Goal: Task Accomplishment & Management: Manage account settings

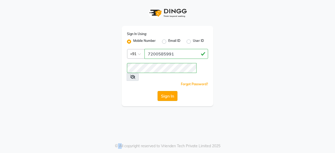
click at [175, 91] on button "Sign In" at bounding box center [167, 96] width 20 height 10
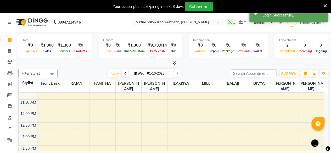
scroll to position [78, 0]
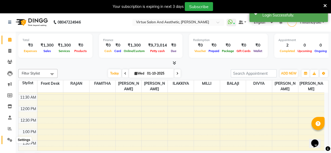
click at [12, 143] on span at bounding box center [9, 140] width 9 height 6
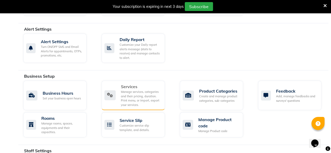
click at [150, 98] on div "Manage services, categories and their pricing, duration. Print menu, or import,…" at bounding box center [141, 98] width 40 height 17
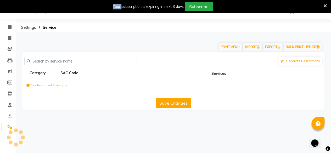
click at [150, 98] on div "Save Changes" at bounding box center [173, 102] width 298 height 12
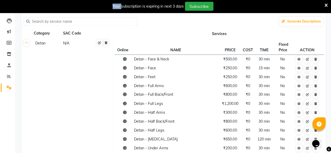
scroll to position [52, 0]
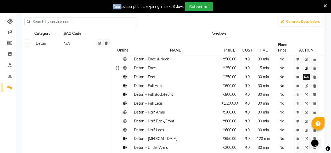
click at [306, 70] on icon at bounding box center [305, 68] width 3 height 3
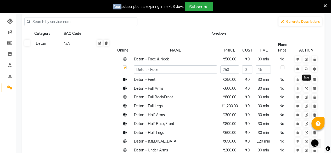
click at [306, 70] on icon at bounding box center [305, 68] width 3 height 3
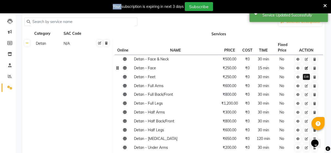
click at [307, 70] on icon at bounding box center [305, 68] width 3 height 3
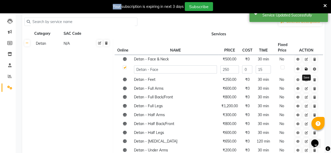
click at [306, 69] on icon at bounding box center [305, 68] width 3 height 3
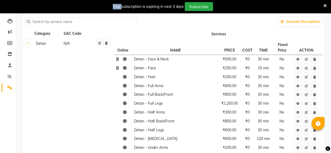
click at [234, 60] on span "₹500.00" at bounding box center [230, 59] width 14 height 5
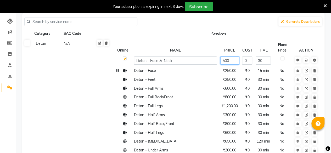
click at [234, 60] on input "500" at bounding box center [229, 60] width 19 height 8
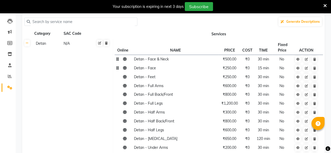
click at [232, 60] on span "₹500.00" at bounding box center [230, 59] width 14 height 5
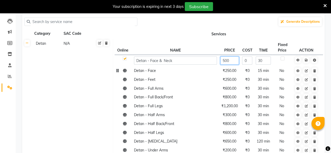
click at [233, 60] on input "500" at bounding box center [229, 60] width 19 height 8
type input "5"
type input "850"
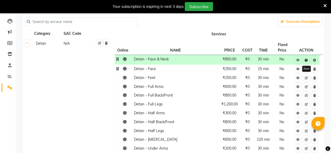
click at [307, 62] on link at bounding box center [305, 60] width 5 height 7
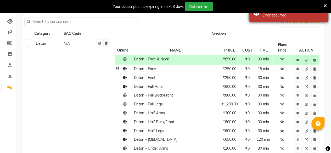
click at [266, 15] on div "Error occurred" at bounding box center [292, 15] width 61 height 5
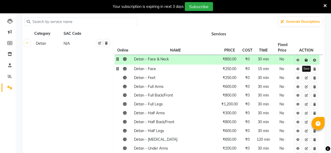
click at [306, 61] on icon at bounding box center [305, 60] width 3 height 3
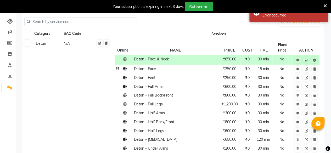
click at [236, 72] on td "₹250.00" at bounding box center [229, 69] width 22 height 9
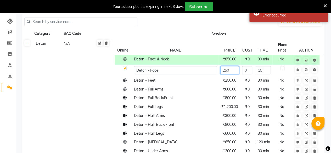
click at [233, 71] on input "250" at bounding box center [229, 70] width 19 height 8
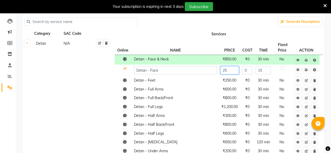
type input "2"
type input "630"
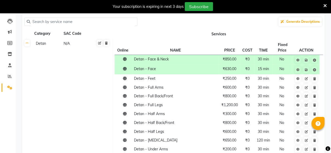
click at [308, 73] on td at bounding box center [306, 70] width 27 height 10
click at [234, 79] on span "₹250.00" at bounding box center [230, 78] width 14 height 5
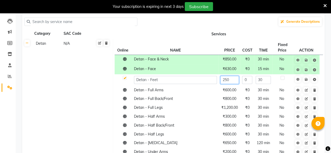
click at [231, 80] on input "250" at bounding box center [229, 80] width 19 height 8
type input "2"
type input "370"
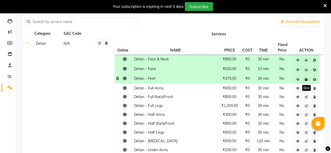
click at [305, 80] on icon at bounding box center [305, 79] width 3 height 3
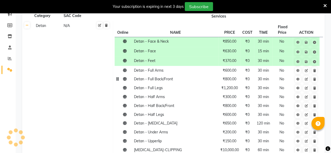
scroll to position [78, 0]
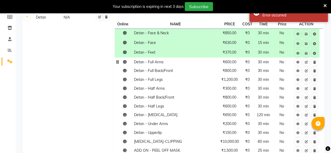
click at [227, 64] on span "₹600.00" at bounding box center [230, 62] width 14 height 5
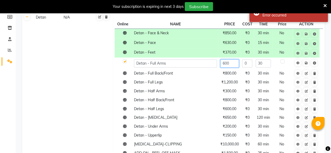
click at [227, 63] on input "600" at bounding box center [229, 63] width 19 height 8
click at [231, 63] on input "600" at bounding box center [229, 63] width 19 height 8
type input "6"
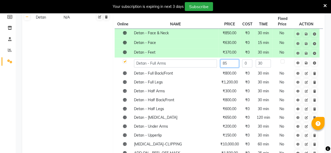
type input "850"
click at [306, 64] on icon at bounding box center [305, 62] width 3 height 3
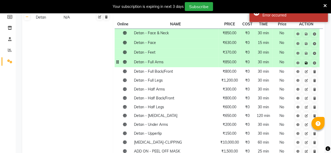
click at [306, 64] on icon at bounding box center [305, 62] width 3 height 3
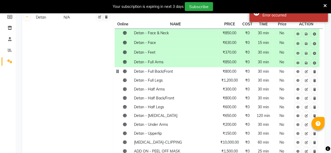
click at [229, 75] on td "₹800.00" at bounding box center [229, 71] width 22 height 9
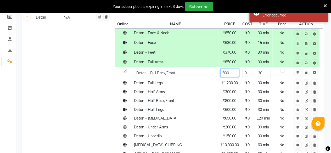
click at [234, 75] on input "800" at bounding box center [229, 73] width 19 height 8
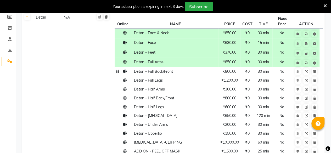
click at [234, 73] on span "₹800.00" at bounding box center [230, 71] width 14 height 5
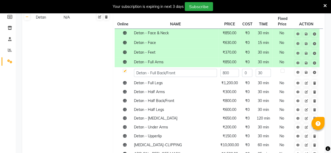
click at [234, 73] on input "800" at bounding box center [229, 73] width 19 height 8
type input "1100"
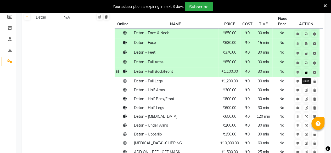
click at [307, 72] on icon at bounding box center [305, 72] width 3 height 3
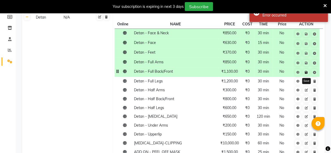
click at [307, 72] on icon at bounding box center [305, 72] width 3 height 3
click at [305, 63] on icon at bounding box center [305, 62] width 3 height 3
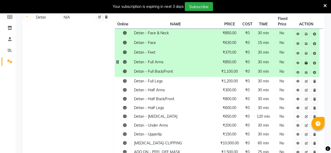
click at [305, 63] on icon at bounding box center [305, 62] width 3 height 3
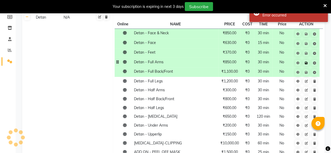
click at [305, 63] on icon at bounding box center [305, 62] width 3 height 3
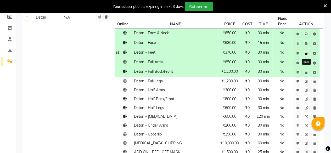
click at [305, 56] on link at bounding box center [305, 53] width 5 height 7
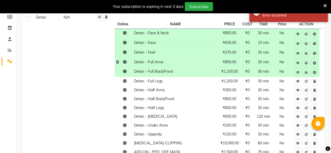
click at [305, 66] on td at bounding box center [306, 63] width 27 height 10
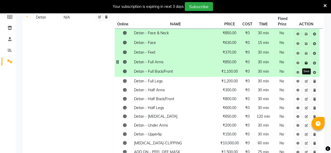
click at [305, 63] on icon at bounding box center [305, 62] width 3 height 3
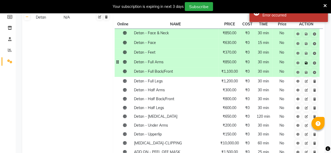
click at [305, 63] on icon at bounding box center [305, 62] width 3 height 3
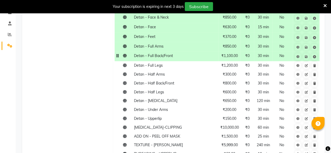
scroll to position [105, 0]
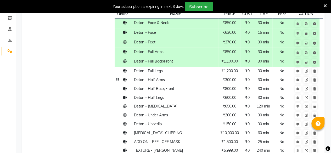
scroll to position [78, 0]
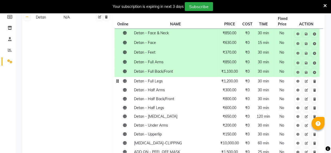
click at [205, 82] on td "Detan - Full Legs" at bounding box center [175, 81] width 86 height 9
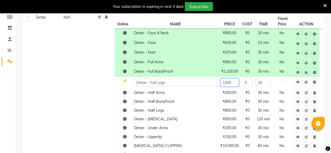
click at [235, 85] on input "1200" at bounding box center [229, 82] width 19 height 8
type input "1600"
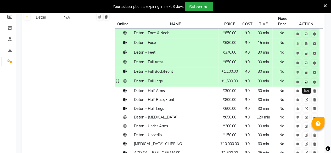
click at [307, 84] on link at bounding box center [305, 82] width 5 height 7
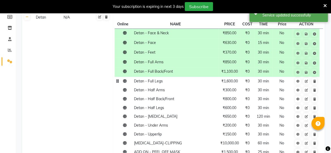
click at [231, 82] on span "₹1,600.00" at bounding box center [229, 81] width 16 height 5
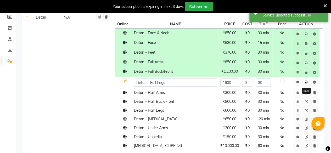
click at [305, 83] on icon at bounding box center [305, 82] width 3 height 3
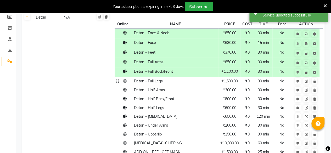
click at [203, 82] on td "Detan - Full Legs" at bounding box center [175, 81] width 86 height 9
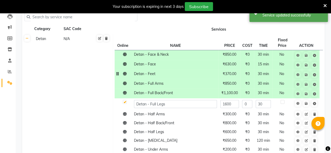
scroll to position [52, 0]
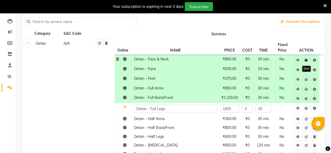
click at [306, 63] on link at bounding box center [305, 60] width 5 height 7
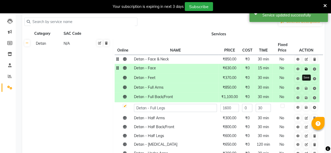
click at [306, 71] on link at bounding box center [305, 69] width 5 height 7
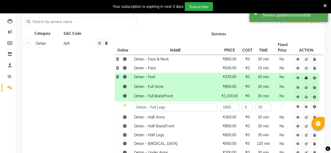
click at [306, 78] on icon at bounding box center [305, 77] width 3 height 3
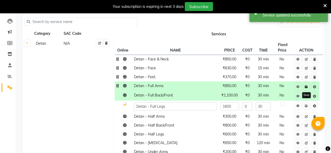
click at [304, 87] on icon at bounding box center [305, 86] width 3 height 3
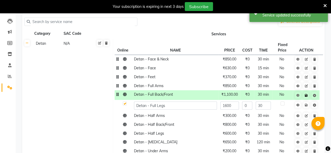
click at [307, 95] on icon at bounding box center [305, 95] width 3 height 3
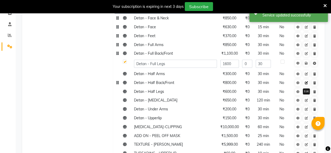
scroll to position [105, 0]
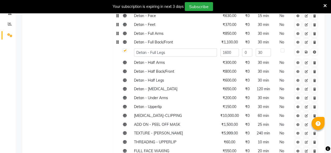
click at [305, 55] on td at bounding box center [306, 53] width 27 height 12
click at [306, 55] on td at bounding box center [306, 53] width 27 height 12
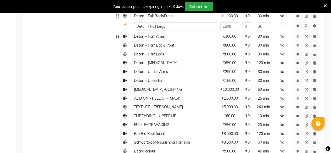
click at [238, 36] on td "₹300.00" at bounding box center [229, 36] width 22 height 9
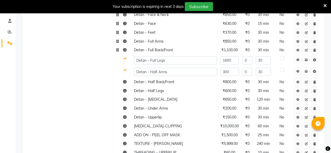
scroll to position [78, 0]
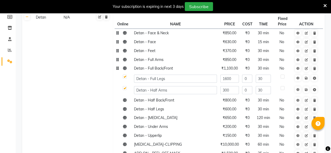
click at [126, 70] on span at bounding box center [125, 68] width 4 height 5
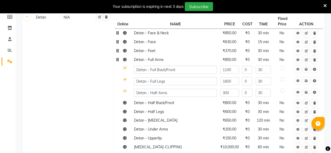
click at [126, 60] on icon at bounding box center [125, 60] width 4 height 4
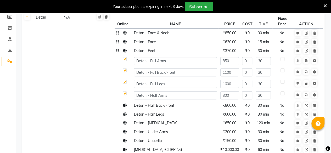
click at [125, 51] on icon at bounding box center [125, 51] width 4 height 4
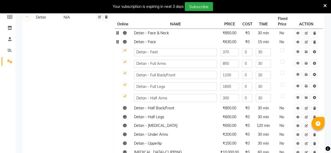
click at [125, 35] on td at bounding box center [124, 33] width 18 height 9
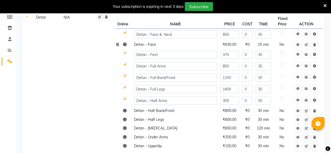
click at [124, 46] on icon at bounding box center [125, 45] width 4 height 4
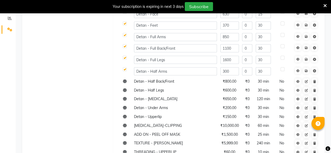
scroll to position [131, 0]
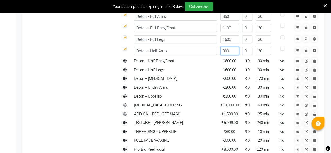
click at [230, 49] on input "300" at bounding box center [229, 51] width 19 height 8
type input "3"
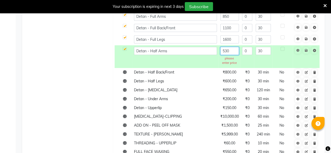
type input "530"
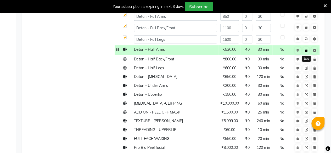
click at [306, 50] on icon at bounding box center [305, 50] width 3 height 3
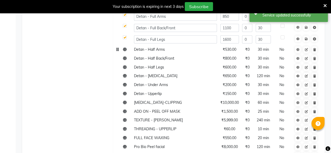
click at [126, 52] on td at bounding box center [124, 49] width 18 height 9
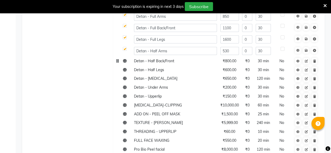
click at [231, 63] on td "₹800.00" at bounding box center [229, 60] width 22 height 9
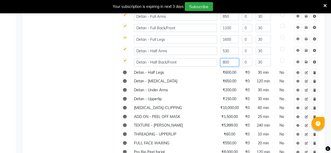
click at [227, 62] on input "800" at bounding box center [229, 62] width 19 height 8
type input "850"
click at [307, 64] on link at bounding box center [305, 62] width 5 height 7
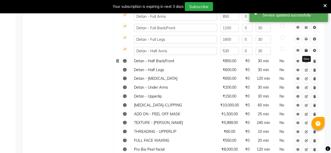
click at [308, 51] on link at bounding box center [305, 50] width 5 height 7
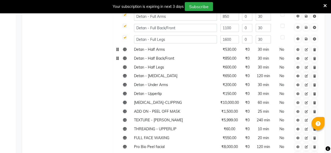
click at [126, 50] on icon at bounding box center [125, 50] width 4 height 4
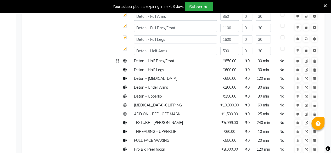
click at [123, 63] on td at bounding box center [124, 60] width 18 height 9
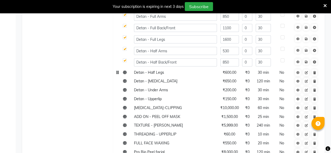
click at [129, 75] on td at bounding box center [124, 72] width 18 height 9
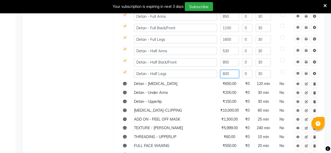
click at [233, 76] on input "600" at bounding box center [229, 74] width 19 height 8
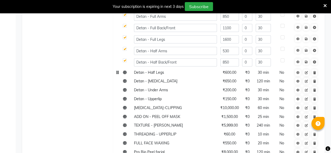
click at [130, 73] on td at bounding box center [124, 72] width 18 height 9
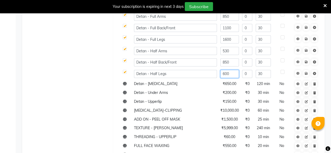
click at [230, 76] on input "600" at bounding box center [229, 74] width 19 height 8
type input "6"
type input "850"
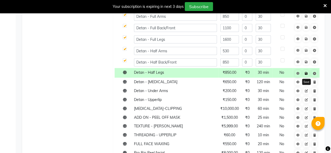
click at [306, 74] on icon at bounding box center [305, 73] width 3 height 3
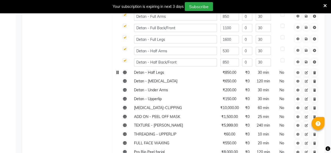
click at [126, 74] on td at bounding box center [124, 72] width 18 height 9
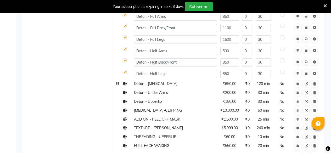
click at [229, 85] on span "₹650.00" at bounding box center [230, 83] width 14 height 5
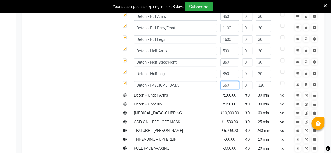
click at [229, 85] on input "650" at bounding box center [229, 85] width 19 height 8
type input "700"
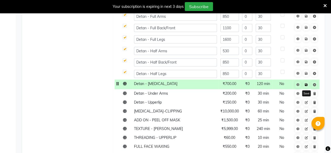
click at [306, 85] on icon at bounding box center [305, 84] width 3 height 3
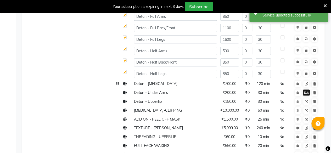
click at [306, 85] on icon at bounding box center [305, 83] width 3 height 3
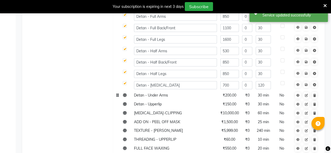
click at [229, 97] on td "₹200.00" at bounding box center [229, 95] width 22 height 9
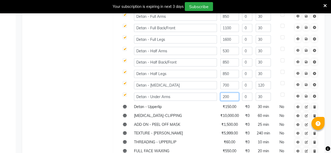
click at [230, 95] on input "200" at bounding box center [229, 97] width 19 height 8
type input "2"
type input "320"
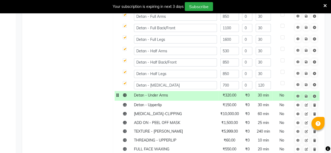
click at [306, 99] on td at bounding box center [306, 96] width 27 height 10
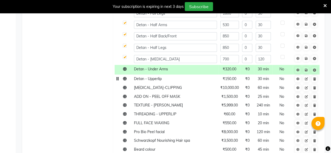
scroll to position [183, 0]
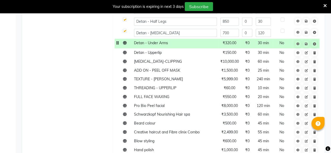
click at [128, 45] on td at bounding box center [124, 44] width 18 height 10
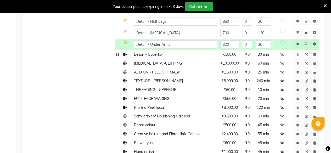
click at [127, 57] on td at bounding box center [124, 54] width 18 height 9
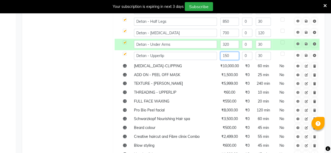
click at [233, 59] on input "150" at bounding box center [229, 56] width 19 height 8
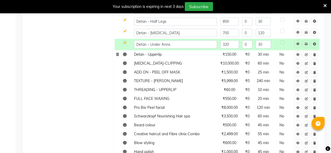
click at [233, 58] on td "₹150.00" at bounding box center [229, 54] width 22 height 9
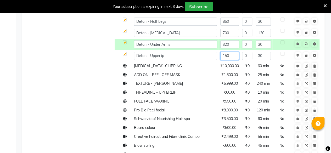
click at [233, 58] on input "150" at bounding box center [229, 56] width 19 height 8
type input "160"
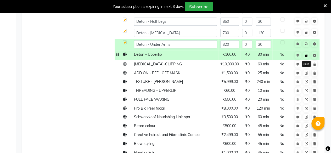
click at [306, 55] on icon at bounding box center [305, 55] width 3 height 3
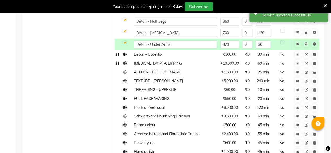
click at [231, 63] on span "₹10,000.00" at bounding box center [229, 63] width 19 height 5
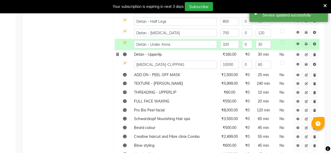
click at [123, 56] on span at bounding box center [125, 54] width 4 height 5
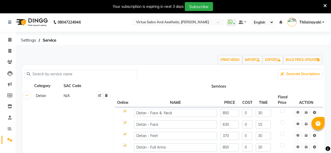
scroll to position [26, 0]
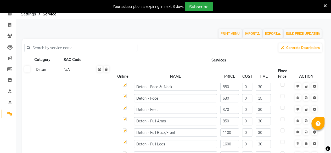
click at [64, 46] on input "text" at bounding box center [82, 48] width 105 height 8
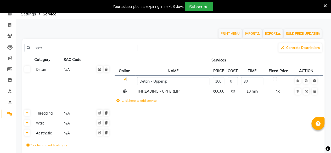
type input "upper"
click at [222, 92] on span "₹60.00" at bounding box center [219, 91] width 12 height 5
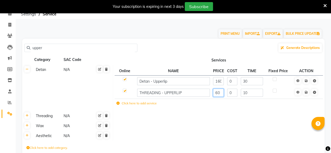
click at [222, 93] on input "60" at bounding box center [218, 93] width 11 height 8
type input "65"
click at [306, 91] on icon at bounding box center [305, 92] width 3 height 3
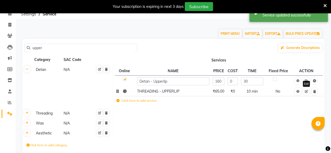
click at [306, 91] on icon at bounding box center [305, 91] width 3 height 3
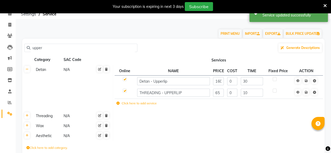
click at [44, 48] on input "upper" at bounding box center [82, 48] width 105 height 8
type input "u"
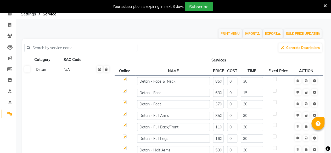
click at [60, 44] on input "text" at bounding box center [82, 48] width 105 height 8
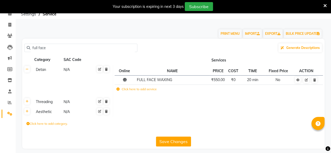
type input "full face"
click at [220, 80] on span "₹550.00" at bounding box center [218, 79] width 14 height 5
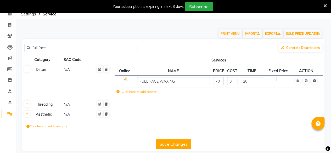
type input "700"
click at [305, 80] on icon at bounding box center [305, 80] width 3 height 3
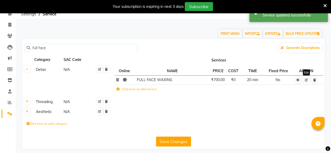
click at [305, 80] on icon at bounding box center [305, 79] width 3 height 3
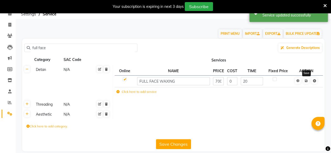
click at [305, 80] on icon at bounding box center [305, 80] width 3 height 3
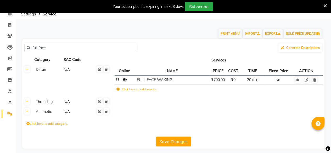
click at [48, 49] on input "full face" at bounding box center [82, 48] width 105 height 8
type input "f"
paste input "[PERSON_NAME] Coloring (davines)"
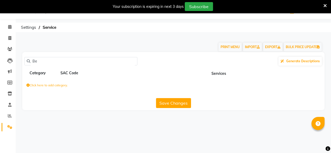
type input "B"
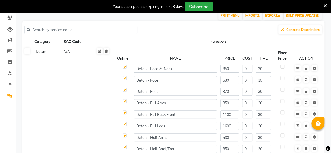
scroll to position [52, 0]
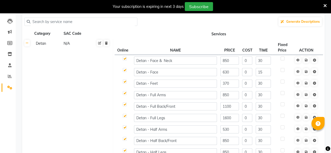
click at [71, 19] on input "text" at bounding box center [82, 22] width 105 height 8
paste input "[PERSON_NAME] Coloring (davines)"
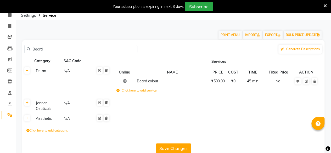
scroll to position [35, 0]
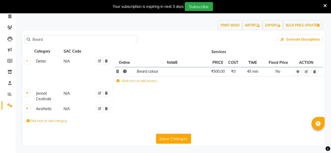
type input "Beard"
click at [222, 72] on span "₹500.00" at bounding box center [218, 71] width 14 height 5
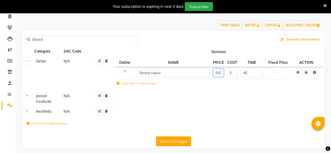
click at [222, 72] on input "500" at bounding box center [218, 73] width 11 height 8
type input "550"
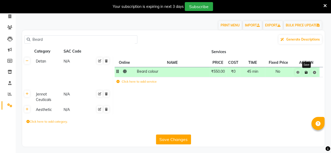
click at [305, 73] on icon at bounding box center [305, 72] width 3 height 3
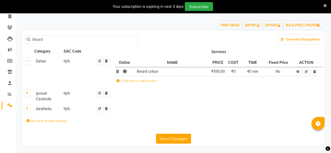
click at [43, 37] on input "Beard" at bounding box center [82, 40] width 105 height 8
type input "B"
paste input "Chin"
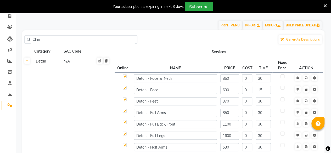
scroll to position [28, 0]
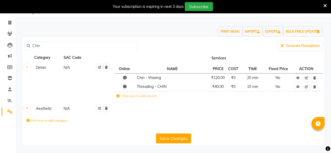
type input "Chin"
click at [220, 80] on td "₹120.00" at bounding box center [217, 77] width 17 height 9
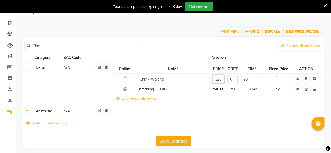
click at [220, 79] on input "120" at bounding box center [219, 79] width 12 height 8
type input "175"
click at [306, 78] on icon at bounding box center [305, 78] width 3 height 3
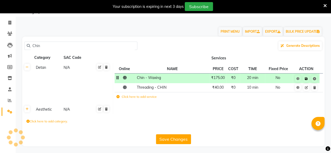
click at [306, 78] on icon at bounding box center [305, 78] width 3 height 3
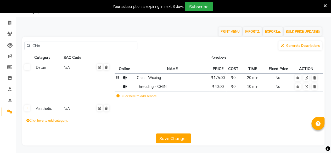
click at [45, 41] on div "Chin Generate Descriptions" at bounding box center [173, 46] width 298 height 10
click at [47, 45] on input "Chin" at bounding box center [82, 46] width 105 height 8
type input "C"
paste input "Blouse Line"
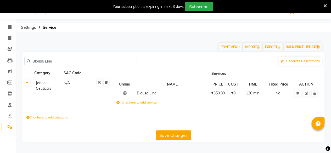
scroll to position [13, 0]
type input "Blouse Line"
click at [215, 94] on span "₹350.00" at bounding box center [218, 93] width 14 height 5
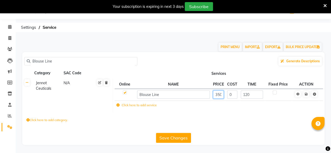
click at [222, 94] on input "350" at bounding box center [218, 94] width 11 height 8
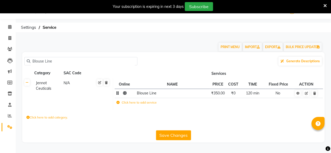
click at [222, 94] on span "₹350.00" at bounding box center [218, 93] width 14 height 5
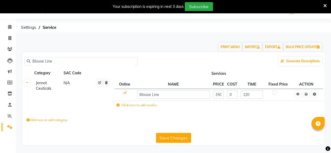
click at [222, 94] on input "350" at bounding box center [218, 94] width 11 height 8
type input "530"
click at [306, 93] on icon at bounding box center [305, 94] width 3 height 3
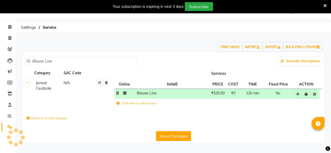
click at [306, 93] on icon at bounding box center [305, 94] width 3 height 3
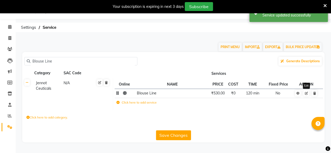
click at [306, 93] on icon at bounding box center [305, 93] width 3 height 3
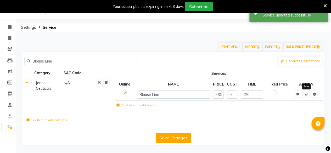
click at [306, 93] on icon at bounding box center [305, 94] width 3 height 3
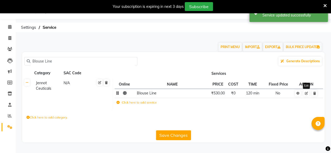
click at [306, 93] on icon at bounding box center [305, 93] width 3 height 3
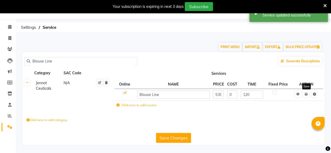
click at [306, 93] on icon at bounding box center [305, 94] width 3 height 3
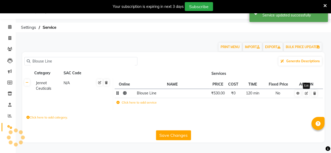
click at [306, 93] on icon at bounding box center [305, 93] width 3 height 3
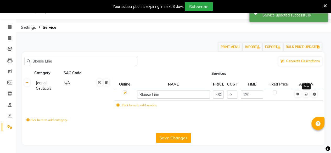
click at [306, 93] on icon at bounding box center [305, 94] width 3 height 3
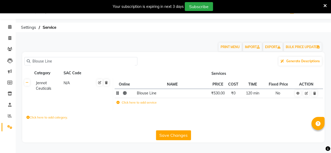
drag, startPoint x: 50, startPoint y: 61, endPoint x: 64, endPoint y: 60, distance: 13.6
click at [60, 61] on input "Blouse Line" at bounding box center [82, 61] width 105 height 8
type input "B"
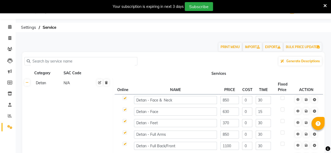
paste input "Chin"
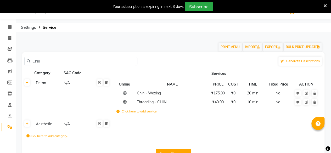
type input "Chin"
click at [224, 104] on span "₹40.00" at bounding box center [218, 102] width 12 height 5
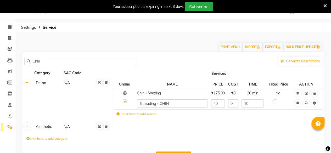
click at [224, 104] on input "40" at bounding box center [218, 103] width 14 height 8
type input "75"
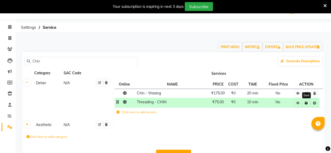
click at [307, 103] on icon at bounding box center [305, 102] width 3 height 3
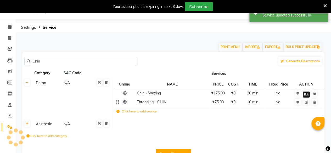
click at [307, 103] on icon at bounding box center [305, 102] width 3 height 3
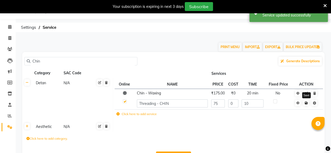
click at [306, 103] on icon at bounding box center [305, 102] width 3 height 3
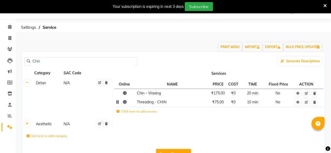
click at [60, 60] on input "Chin" at bounding box center [82, 61] width 105 height 8
type input "C"
paste input "Forehead"
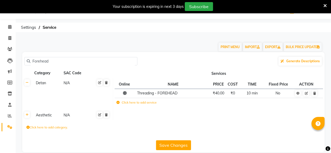
type input "Forehead"
click at [219, 93] on span "₹40.00" at bounding box center [219, 93] width 12 height 5
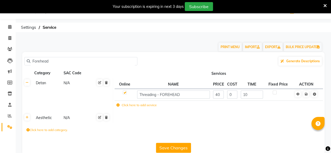
click at [219, 93] on input "40" at bounding box center [218, 94] width 11 height 8
type input "75"
click at [306, 96] on link at bounding box center [305, 94] width 5 height 7
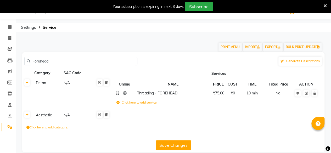
click at [51, 60] on input "Forehead" at bounding box center [82, 61] width 105 height 8
type input "F"
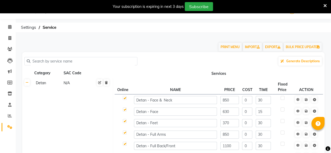
paste input "Sides"
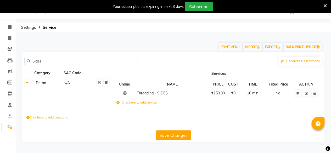
type input "Sides"
click at [219, 95] on span "₹150.00" at bounding box center [218, 93] width 14 height 5
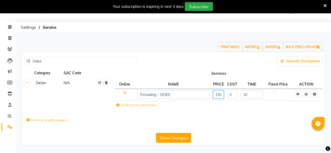
click at [218, 95] on input "150" at bounding box center [218, 94] width 11 height 8
type input "185"
click at [306, 93] on icon at bounding box center [305, 94] width 3 height 3
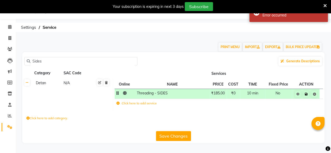
click at [306, 93] on icon at bounding box center [305, 94] width 3 height 3
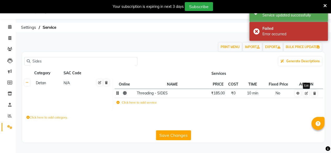
click at [306, 93] on icon at bounding box center [305, 93] width 3 height 3
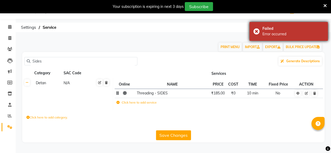
click at [257, 31] on div "Failed Error occurred" at bounding box center [288, 31] width 78 height 19
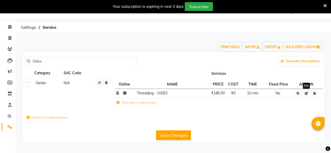
click at [306, 93] on icon at bounding box center [305, 93] width 3 height 3
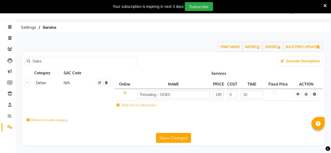
click at [50, 59] on input "Sides" at bounding box center [82, 61] width 105 height 8
type input "S"
paste input "Timeless Prodigy Line with [MEDICAL_DATA]"
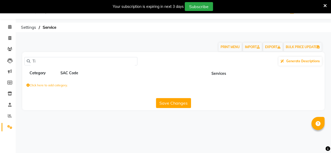
type input "T"
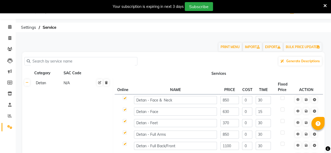
paste input "TIMELESS PRODIGY"
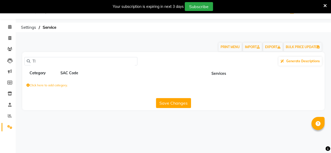
type input "T"
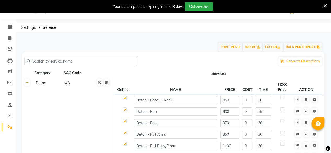
paste input "TIMELESS PRODIGY"
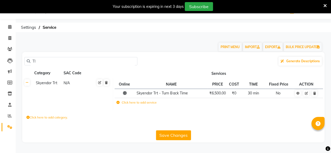
type input "T"
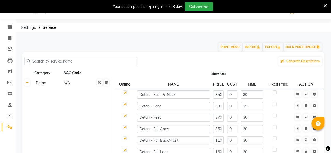
click at [77, 61] on input "text" at bounding box center [82, 61] width 105 height 8
paste input "Aquathem Sensitive Recovery"
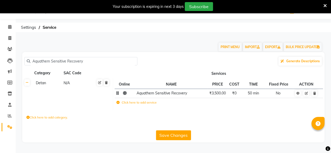
type input "Aquathem Sensitive Recovery"
click at [214, 93] on span "₹3,500.00" at bounding box center [217, 93] width 16 height 5
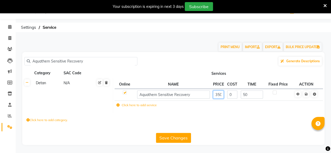
click at [220, 94] on input "3500" at bounding box center [218, 94] width 11 height 8
type input "5300"
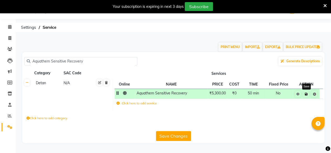
click at [308, 94] on link at bounding box center [305, 94] width 5 height 7
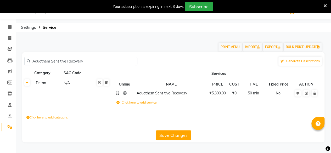
click at [82, 61] on input "Aquathem Sensitive Recovery" at bounding box center [82, 61] width 105 height 8
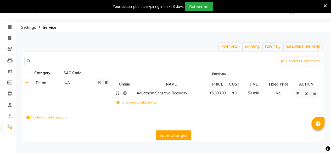
paste input "Detan- Full Body"
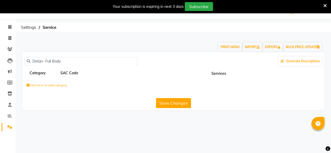
click at [46, 61] on input "Detan- Full Body" at bounding box center [82, 61] width 105 height 8
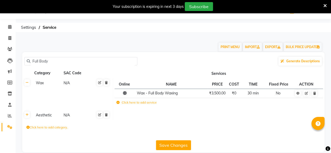
click at [48, 58] on input "Full Body" at bounding box center [82, 61] width 105 height 8
click at [52, 61] on input "Full Body" at bounding box center [82, 61] width 105 height 8
click at [39, 60] on input "Full Body" at bounding box center [82, 61] width 105 height 8
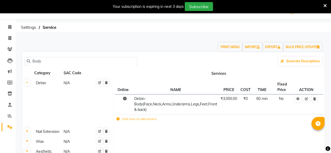
click at [41, 60] on input "Body" at bounding box center [82, 61] width 105 height 8
type input "Body"
click at [161, 107] on td "Detan-Body(Face,Neck,Arms,Underarms,Legs,Feet,Front & back)" at bounding box center [176, 104] width 86 height 20
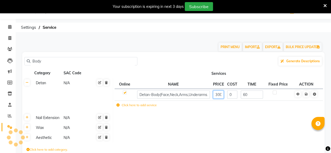
click at [218, 96] on input "3000" at bounding box center [218, 94] width 11 height 8
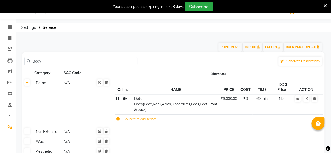
click at [228, 99] on span "₹3,000.00" at bounding box center [228, 98] width 16 height 5
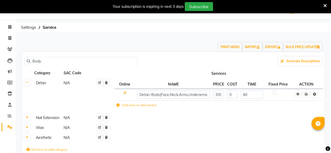
click at [228, 99] on td "0" at bounding box center [232, 95] width 14 height 12
click at [218, 94] on input "3000" at bounding box center [218, 94] width 11 height 8
type input "5500"
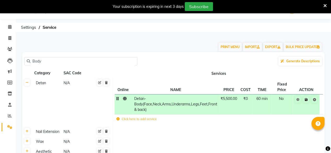
click at [306, 96] on span "Save" at bounding box center [309, 98] width 16 height 5
click at [306, 100] on icon at bounding box center [305, 99] width 3 height 3
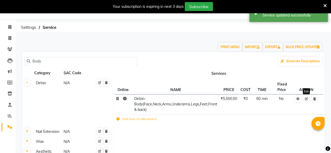
click at [306, 100] on link at bounding box center [306, 98] width 6 height 7
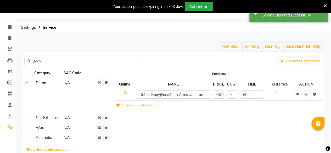
click at [305, 97] on td at bounding box center [306, 95] width 27 height 12
click at [305, 94] on icon at bounding box center [305, 94] width 3 height 3
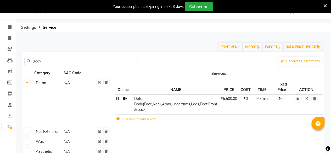
click at [41, 60] on input "Body" at bounding box center [82, 61] width 105 height 8
paste input "Just My Roots (onwards)"
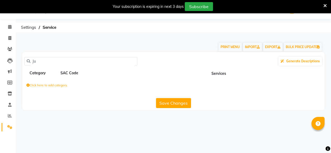
type input "J"
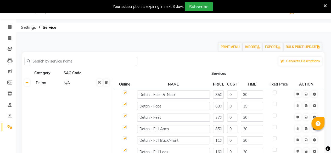
click at [59, 62] on input "text" at bounding box center [82, 61] width 105 height 8
paste input "Colour Service - Root Touch Up ([DEMOGRAPHIC_DATA])"
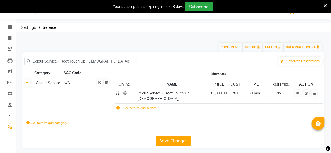
type input "Colour Service - Root Touch Up ([DEMOGRAPHIC_DATA])"
click at [218, 94] on span "₹1,800.00" at bounding box center [218, 93] width 16 height 5
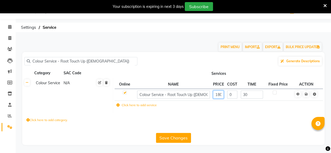
click at [218, 94] on input "1800" at bounding box center [218, 94] width 11 height 8
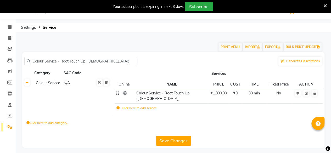
click at [218, 96] on td "₹1,800.00" at bounding box center [219, 96] width 20 height 15
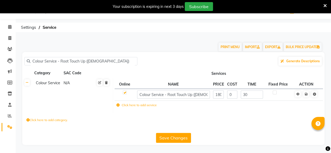
click at [218, 96] on input "1800" at bounding box center [218, 94] width 11 height 8
type input "2200"
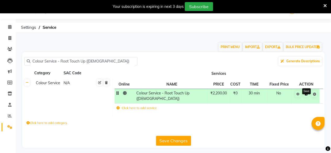
click at [306, 94] on icon at bounding box center [305, 94] width 3 height 3
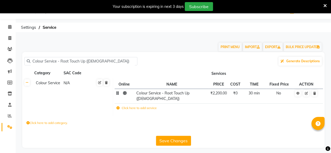
click at [102, 60] on input "Colour Service - Root Touch Up ([DEMOGRAPHIC_DATA])" at bounding box center [82, 61] width 105 height 8
drag, startPoint x: 33, startPoint y: 62, endPoint x: 112, endPoint y: 79, distance: 81.2
click at [112, 79] on div "Colour Service - Root Touch Up ([DEMOGRAPHIC_DATA]) Generate Descriptions Categ…" at bounding box center [173, 100] width 302 height 96
click at [112, 79] on td "Colour Service N/A" at bounding box center [72, 97] width 81 height 38
drag, startPoint x: 22, startPoint y: 57, endPoint x: 39, endPoint y: 60, distance: 17.6
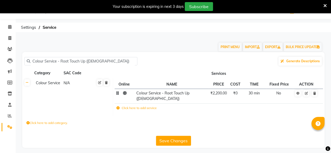
click at [43, 60] on div "Colour Service - Root Touch Up ([DEMOGRAPHIC_DATA]) Generate Descriptions Categ…" at bounding box center [173, 100] width 302 height 96
drag, startPoint x: 33, startPoint y: 61, endPoint x: 105, endPoint y: 64, distance: 72.0
click at [105, 64] on input "Colour Service - Root Touch Up ([DEMOGRAPHIC_DATA])" at bounding box center [82, 61] width 105 height 8
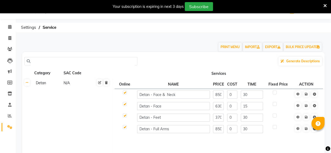
paste input "Executive Shave"
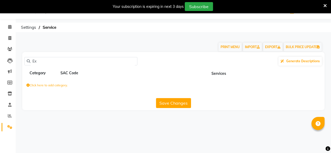
type input "E"
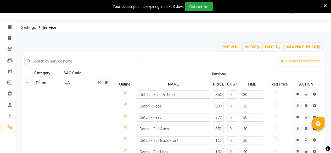
click at [50, 60] on input "text" at bounding box center [82, 61] width 105 height 8
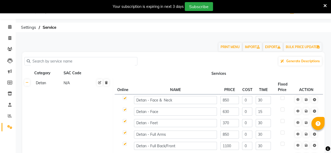
paste input "Executive Shave"
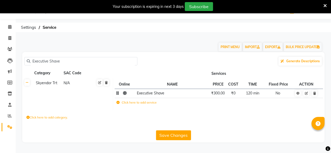
type input "Executive Shave"
click at [223, 94] on span "₹300.00" at bounding box center [218, 93] width 14 height 5
click at [221, 94] on span "₹300.00" at bounding box center [218, 93] width 14 height 5
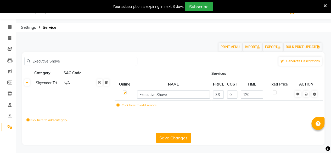
type input "330"
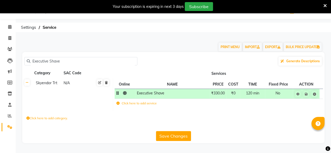
click at [307, 97] on td at bounding box center [306, 94] width 27 height 10
click at [306, 95] on icon at bounding box center [305, 94] width 3 height 3
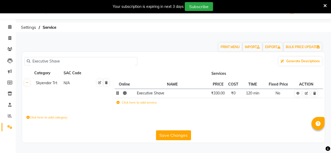
click at [64, 62] on input "Executive Shave" at bounding box center [82, 61] width 105 height 8
drag, startPoint x: 38, startPoint y: 58, endPoint x: 66, endPoint y: 57, distance: 28.3
click at [66, 57] on input "Executive Shave" at bounding box center [82, 61] width 105 height 8
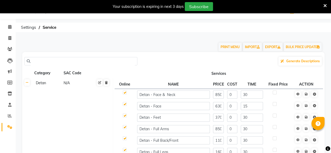
paste input "Skyendor Trt - Look Pure"
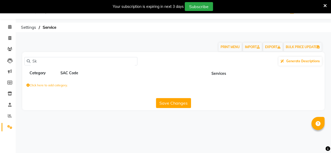
type input "S"
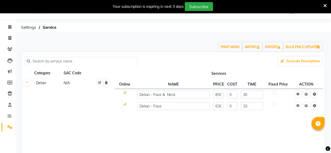
click at [53, 61] on input "text" at bounding box center [82, 61] width 105 height 8
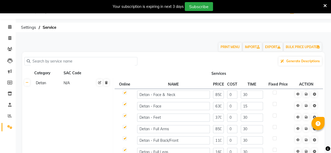
paste input "Look Pure Clean-up"
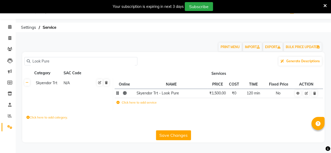
type input "Look Pure"
click at [220, 92] on span "₹1,500.00" at bounding box center [217, 93] width 16 height 5
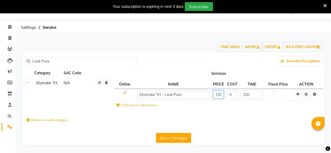
click at [219, 93] on input "1500" at bounding box center [218, 94] width 11 height 8
type input "2800"
click at [307, 94] on icon at bounding box center [305, 94] width 3 height 3
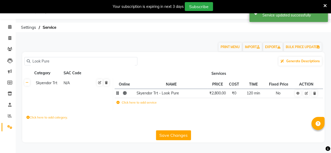
click at [307, 97] on td at bounding box center [306, 93] width 27 height 9
click at [307, 96] on link at bounding box center [306, 93] width 6 height 7
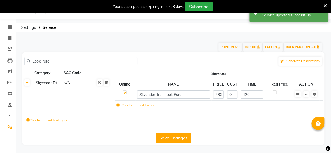
click at [306, 97] on td at bounding box center [306, 95] width 27 height 12
click at [306, 94] on icon at bounding box center [305, 94] width 3 height 3
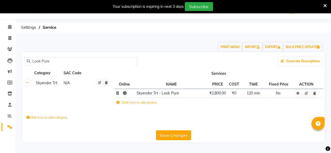
drag, startPoint x: 48, startPoint y: 63, endPoint x: 15, endPoint y: 66, distance: 33.9
click at [15, 66] on app-home "08047224946 Select Location × Virtue Salon And Aesthetic, Kolathur WhatsApp Sta…" at bounding box center [165, 75] width 331 height 150
paste input "New Power C + Line"
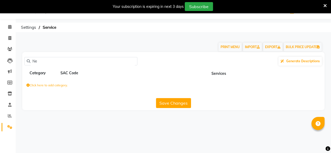
type input "N"
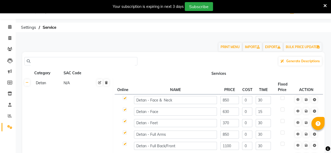
click at [49, 60] on input "text" at bounding box center [82, 61] width 105 height 8
paste input "Skyendor Trt - Power C Facial"
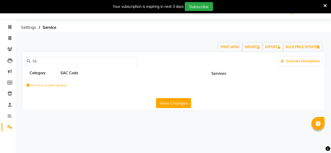
type input "S"
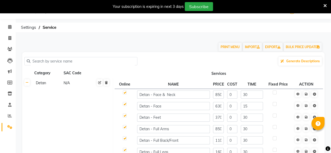
click at [42, 62] on input "text" at bounding box center [82, 61] width 105 height 8
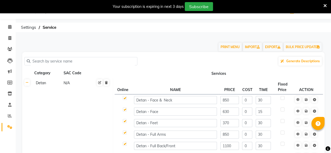
paste input "New Power C + Line"
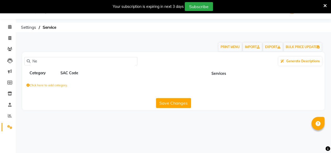
type input "N"
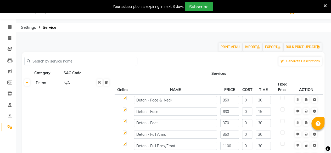
paste input "New Power C + Line"
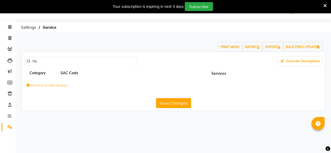
type input "N"
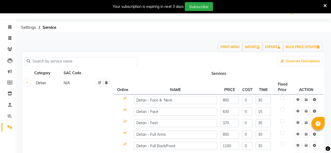
click at [67, 59] on input "text" at bounding box center [82, 61] width 105 height 8
click at [67, 60] on input "text" at bounding box center [82, 61] width 105 height 8
paste input "Double Dimensional Skin Cleansing"
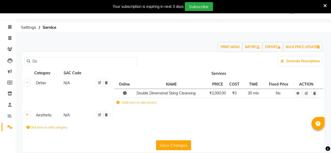
type input "D"
paste input "Double Dimensional Skin Cleansing"
type input "Double"
click at [215, 92] on span "₹2,000.00" at bounding box center [217, 93] width 16 height 5
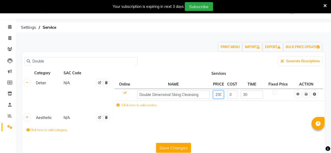
click at [219, 94] on input "2000" at bounding box center [218, 94] width 11 height 8
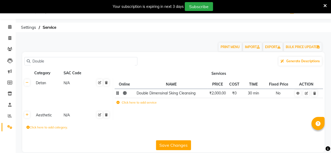
click at [221, 94] on span "₹2,000.00" at bounding box center [217, 93] width 16 height 5
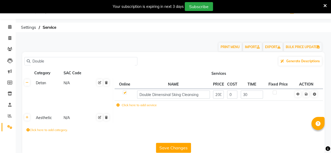
click at [221, 94] on input "2000" at bounding box center [218, 94] width 11 height 8
type input "4100"
click at [306, 96] on link at bounding box center [305, 94] width 5 height 7
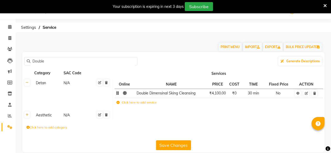
click at [55, 63] on input "Double" at bounding box center [82, 61] width 105 height 8
type input "D"
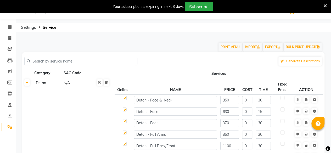
paste input "Clear Balance Line"
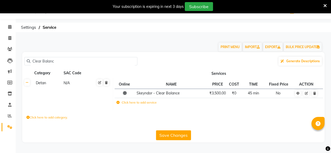
type input "Clear Balanc"
click at [179, 95] on span "Skeyndor - Clear Balance" at bounding box center [158, 93] width 43 height 5
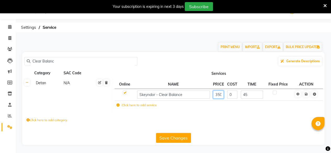
click at [219, 96] on input "3500" at bounding box center [218, 94] width 11 height 8
type input "4700"
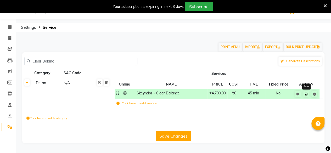
click at [306, 93] on icon at bounding box center [305, 94] width 3 height 3
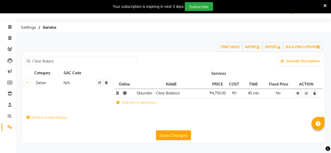
click at [60, 62] on input "Clear Balanc" at bounding box center [82, 61] width 105 height 8
click at [61, 62] on input "Clear Balanc" at bounding box center [82, 61] width 105 height 8
drag, startPoint x: 61, startPoint y: 62, endPoint x: 33, endPoint y: 64, distance: 28.0
click at [33, 64] on input "Clear Balanc" at bounding box center [82, 61] width 105 height 8
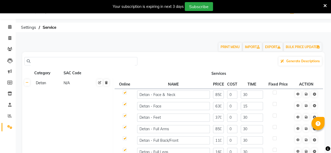
paste input "Power Oxygen Line"
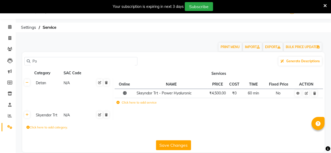
type input "P"
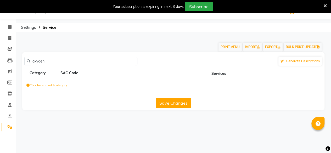
click at [48, 61] on input "oxygen" at bounding box center [82, 61] width 105 height 8
type input "o"
paste input "Power Oxygen Line"
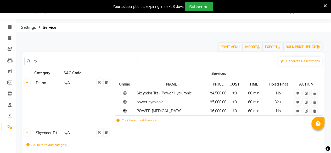
type input "P"
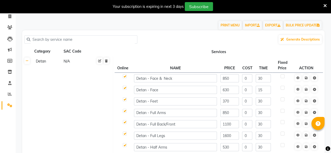
scroll to position [0, 0]
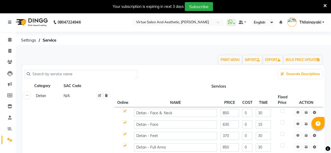
click at [56, 73] on input "text" at bounding box center [82, 74] width 105 height 8
paste input "Men’s Energizing Line"
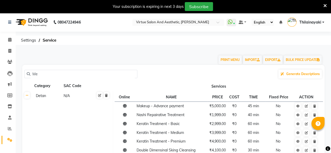
type input "M"
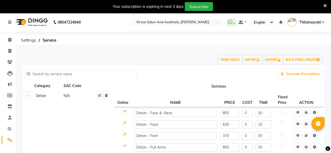
click at [52, 71] on input "text" at bounding box center [82, 74] width 105 height 8
paste input "Energizing Line (Men)"
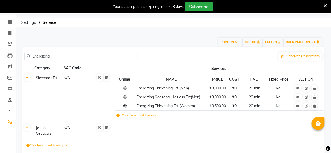
scroll to position [26, 0]
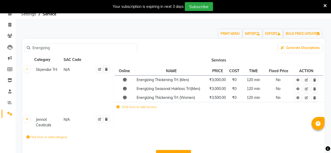
click at [65, 49] on input "Energizing" at bounding box center [82, 48] width 105 height 8
type input "E"
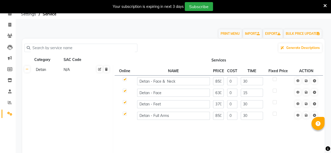
paste input "Energizing Line (Men)"
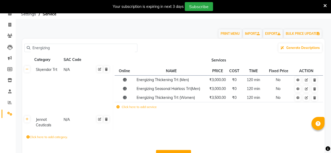
click at [53, 47] on input "Energizing" at bounding box center [82, 48] width 105 height 8
type input "E"
paste input "Hydrating Line (Men)"
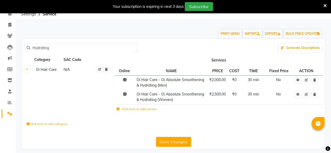
type input "Hydrating"
click at [52, 47] on input "Hydrating" at bounding box center [82, 48] width 105 height 8
click at [51, 47] on input "Hydrating" at bounding box center [82, 48] width 105 height 8
paste input "Power [MEDICAL_DATA] Line"
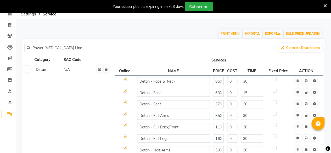
scroll to position [13, 0]
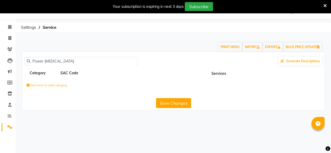
click at [44, 61] on input "Power [MEDICAL_DATA]" at bounding box center [82, 61] width 105 height 8
type input "P"
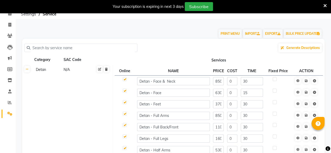
paste input "Power [MEDICAL_DATA] Line"
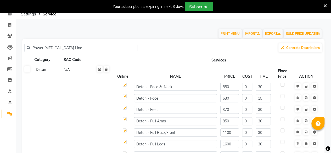
scroll to position [13, 0]
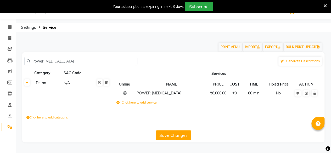
type input "Power [MEDICAL_DATA]"
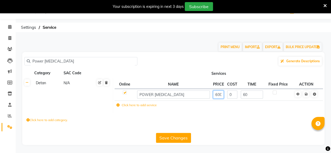
click at [220, 96] on input "6000" at bounding box center [218, 94] width 11 height 8
type input "6499"
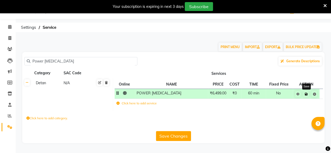
click at [306, 93] on icon at bounding box center [305, 94] width 3 height 3
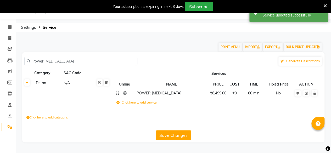
click at [58, 62] on input "Power [MEDICAL_DATA]" at bounding box center [82, 61] width 105 height 8
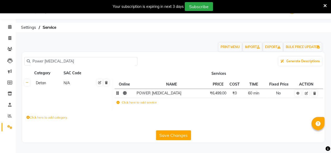
drag, startPoint x: 56, startPoint y: 66, endPoint x: 36, endPoint y: 58, distance: 21.7
click at [35, 58] on div "Power [MEDICAL_DATA] Generate Descriptions" at bounding box center [173, 61] width 298 height 10
drag, startPoint x: 56, startPoint y: 61, endPoint x: 25, endPoint y: 60, distance: 30.9
click at [25, 60] on div "Power [MEDICAL_DATA]" at bounding box center [80, 61] width 113 height 8
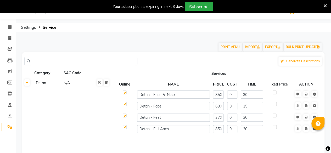
paste input "Power Hyaluronic Line"
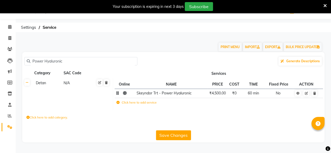
type input "Power Hyaluronic"
click at [215, 96] on td "₹4,500.00" at bounding box center [217, 93] width 20 height 9
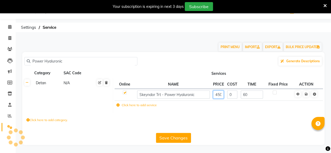
click at [218, 94] on input "4500" at bounding box center [218, 94] width 11 height 8
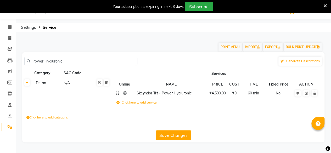
click at [218, 94] on span "₹4,500.00" at bounding box center [217, 93] width 16 height 5
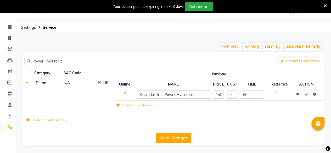
click at [218, 94] on input "4500" at bounding box center [218, 94] width 11 height 8
type input "6999"
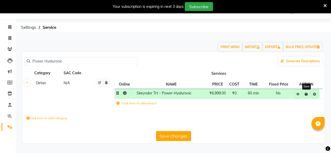
click at [306, 93] on icon at bounding box center [305, 94] width 3 height 3
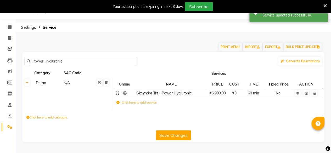
click at [67, 61] on input "Power Hyaluronic" at bounding box center [82, 61] width 105 height 8
drag, startPoint x: 67, startPoint y: 61, endPoint x: 38, endPoint y: 66, distance: 29.2
click at [38, 66] on div "Power Hyaluronic Generate Descriptions" at bounding box center [173, 61] width 298 height 10
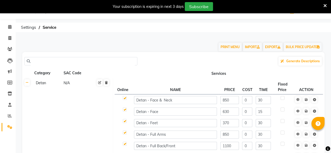
paste input "Eternal Line"
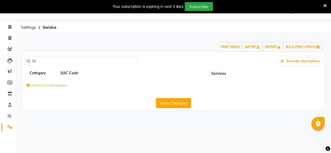
type input "E"
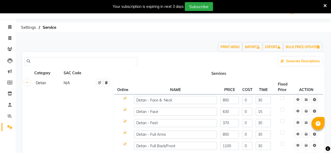
paste input "Eternal Line"
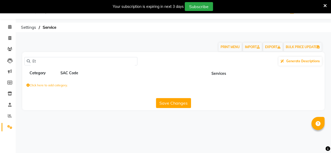
type input "E"
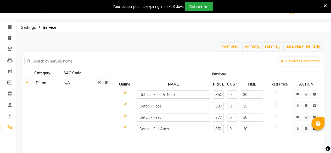
click at [41, 58] on input "text" at bounding box center [82, 61] width 105 height 8
paste input "Corrective Line"
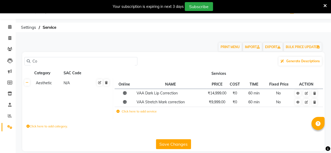
type input "C"
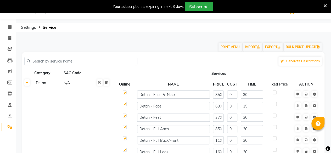
paste input "Corrective Line"
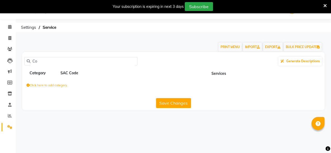
type input "C"
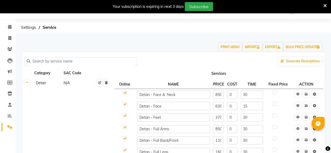
click at [50, 61] on input "text" at bounding box center [82, 61] width 105 height 8
paste input "Derma Peel Pro Line"
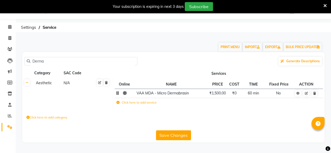
click at [180, 93] on span "VAA MDA - Micro Dermabrasin" at bounding box center [163, 93] width 52 height 5
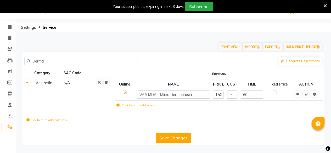
click at [38, 60] on input "Derma" at bounding box center [82, 61] width 105 height 8
paste input "Basic Hair Cut (Including hair wash, Conditioner , Dry)"
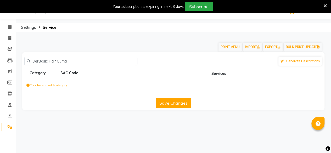
click at [85, 61] on input "DerBasic Hair Cuma" at bounding box center [82, 61] width 105 height 8
type input "D"
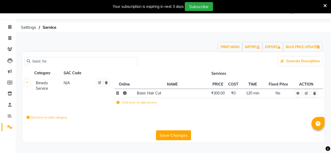
click at [221, 95] on span "₹300.00" at bounding box center [218, 93] width 14 height 5
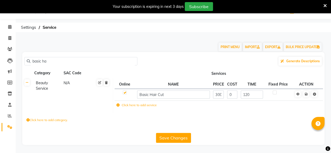
click at [46, 59] on input "basic ha" at bounding box center [82, 61] width 105 height 8
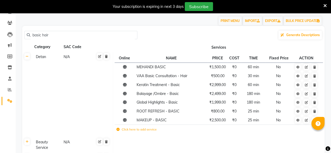
scroll to position [13, 0]
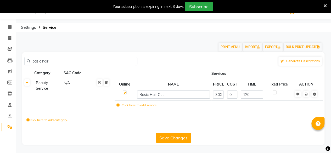
type input "basic hair"
click at [219, 97] on input "300" at bounding box center [218, 94] width 11 height 8
click at [221, 96] on input "300" at bounding box center [218, 94] width 11 height 8
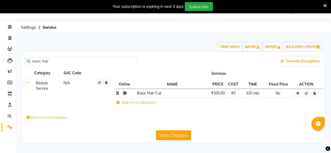
click at [218, 95] on span "₹300.00" at bounding box center [218, 93] width 14 height 5
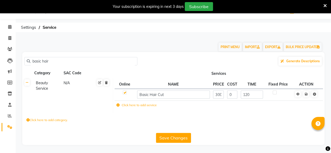
click at [218, 95] on input "300" at bounding box center [218, 94] width 11 height 8
type input "550"
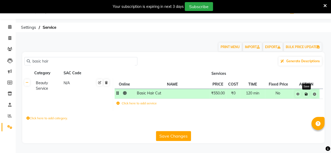
click at [307, 96] on link at bounding box center [305, 94] width 5 height 7
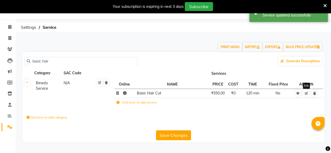
click at [306, 96] on link at bounding box center [306, 93] width 6 height 7
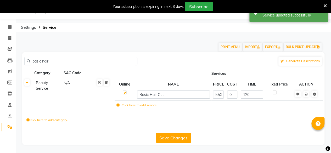
click at [50, 61] on input "basic hair" at bounding box center [82, 61] width 105 height 8
drag, startPoint x: 50, startPoint y: 61, endPoint x: 39, endPoint y: 61, distance: 11.0
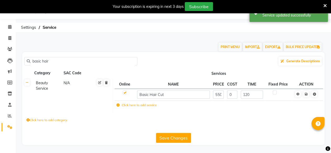
click at [39, 61] on input "basic hair" at bounding box center [82, 61] width 105 height 8
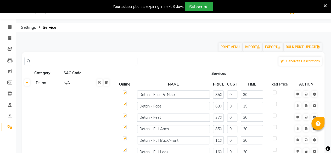
paste input "[PERSON_NAME] Design"
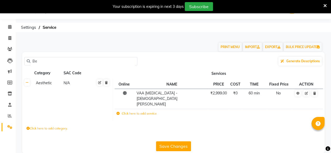
type input "B"
paste input "[PERSON_NAME] Design"
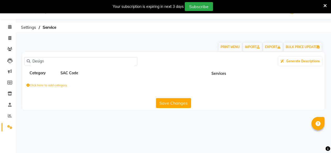
type input "Design"
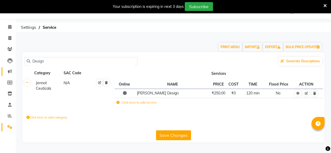
drag, startPoint x: 52, startPoint y: 63, endPoint x: 13, endPoint y: 67, distance: 39.0
click at [13, 67] on app-home "08047224946 Select Location × Virtue Salon And Aesthetic, Kolathur WhatsApp Sta…" at bounding box center [165, 75] width 331 height 150
paste input "[PERSON_NAME] Trim(Only Extras)"
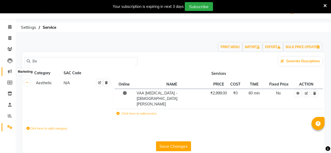
type input "B"
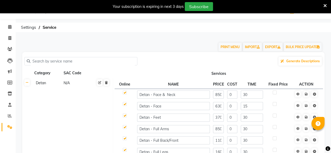
click at [62, 58] on input "text" at bounding box center [82, 61] width 105 height 8
paste input "Change Of Style ([DEMOGRAPHIC_DATA])"
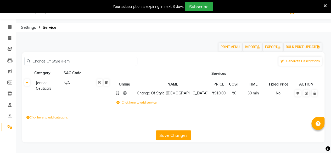
type input "Change Of Style (Fem"
click at [225, 93] on span "₹910.00" at bounding box center [219, 93] width 14 height 5
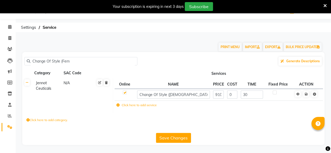
click at [225, 93] on td "910" at bounding box center [218, 95] width 14 height 12
click at [218, 94] on input "910" at bounding box center [218, 94] width 11 height 8
type input "1320"
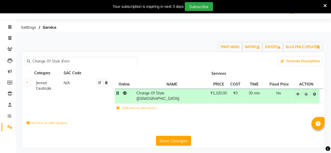
click at [307, 97] on td at bounding box center [306, 96] width 27 height 15
click at [306, 95] on icon at bounding box center [305, 94] width 3 height 3
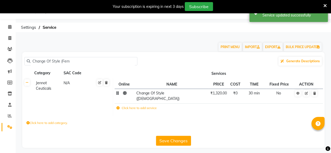
click at [50, 63] on input "Change Of Style (Fem" at bounding box center [82, 61] width 105 height 8
click at [71, 60] on input "Change Of Style (Fem" at bounding box center [82, 61] width 105 height 8
drag, startPoint x: 71, startPoint y: 60, endPoint x: 21, endPoint y: 51, distance: 50.5
click at [21, 51] on main "PRINT MENU IMPORT EXPORT BULK PRICE UPDATE Change Of Style (Fem Generate Descri…" at bounding box center [173, 95] width 315 height 119
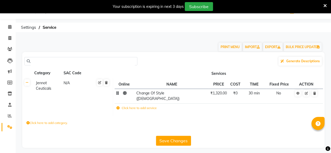
paste input "Elaborate Nail Art ([PERSON_NAME])"
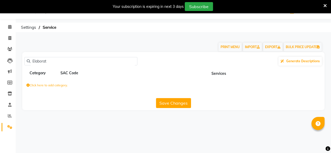
click at [52, 58] on input "Elaborat" at bounding box center [82, 61] width 105 height 8
type input "E"
paste input "Change Of Style (Men)"
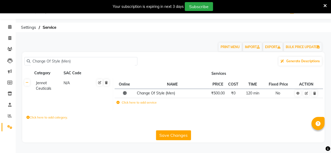
type input "Change Of Style (Men)"
click at [215, 96] on td "₹500.00" at bounding box center [217, 93] width 17 height 9
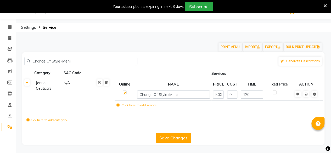
click at [216, 96] on input "500" at bounding box center [218, 94] width 11 height 8
type input "880"
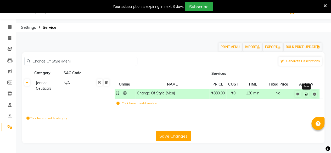
click at [307, 95] on icon at bounding box center [305, 94] width 3 height 3
click at [307, 95] on link at bounding box center [305, 94] width 5 height 7
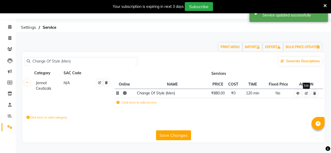
click at [306, 92] on icon at bounding box center [305, 93] width 3 height 3
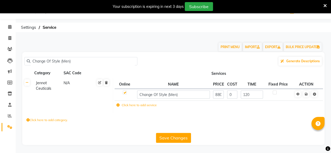
click at [178, 135] on button "Save Changes" at bounding box center [173, 138] width 35 height 10
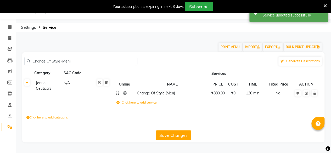
click at [178, 135] on button "Save Changes" at bounding box center [173, 135] width 35 height 10
click at [178, 133] on button "Save Changes" at bounding box center [173, 135] width 35 height 10
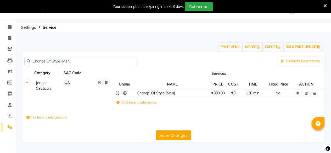
click at [178, 133] on button "Save Changes" at bounding box center [173, 135] width 35 height 10
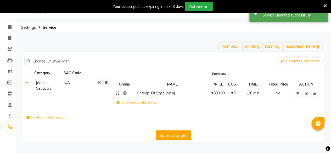
drag, startPoint x: 79, startPoint y: 57, endPoint x: 18, endPoint y: 60, distance: 61.3
click at [18, 60] on main "PRINT MENU IMPORT EXPORT BULK PRICE UPDATE Change Of Style (Men) Generate Descr…" at bounding box center [173, 93] width 315 height 114
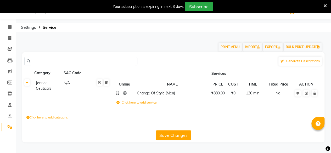
paste input "Bikini Line Wax"
type input "Bikini"
drag, startPoint x: 51, startPoint y: 61, endPoint x: 23, endPoint y: 65, distance: 28.2
click at [24, 64] on div "Bikini Generate Descriptions Category SAC Code Services Aesthetic N/A Online NA…" at bounding box center [173, 97] width 302 height 90
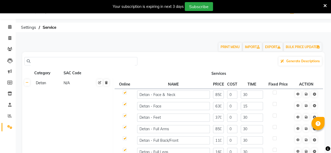
paste input "Bikini Wax"
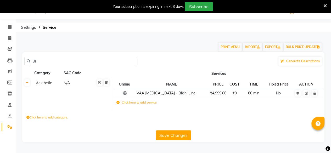
type input "B"
